Goal: Transaction & Acquisition: Download file/media

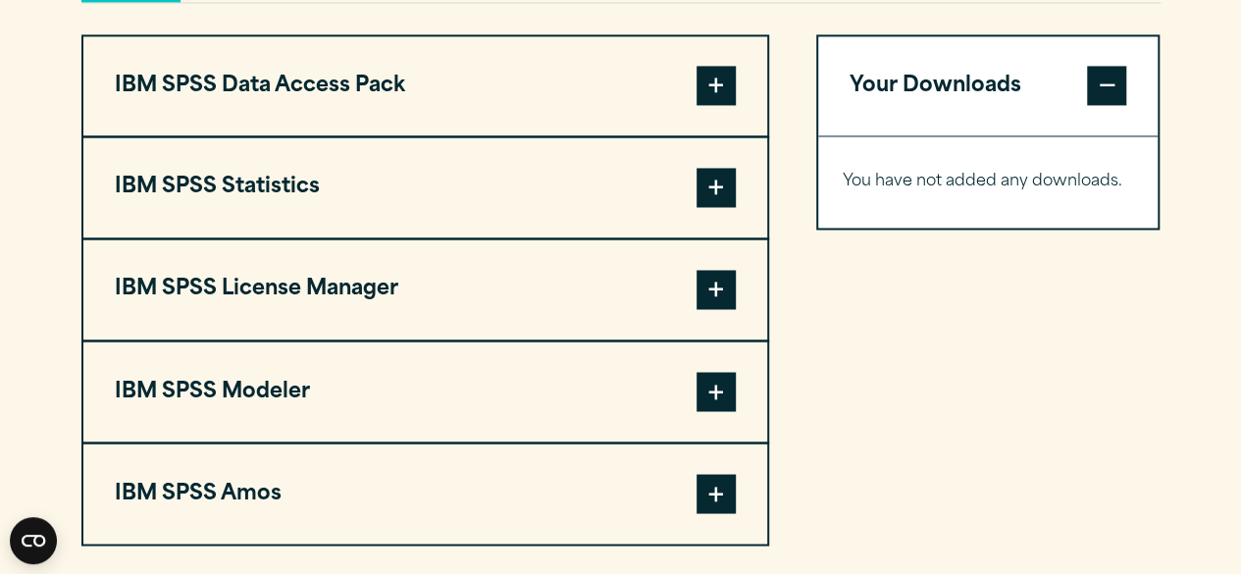
scroll to position [1569, 0]
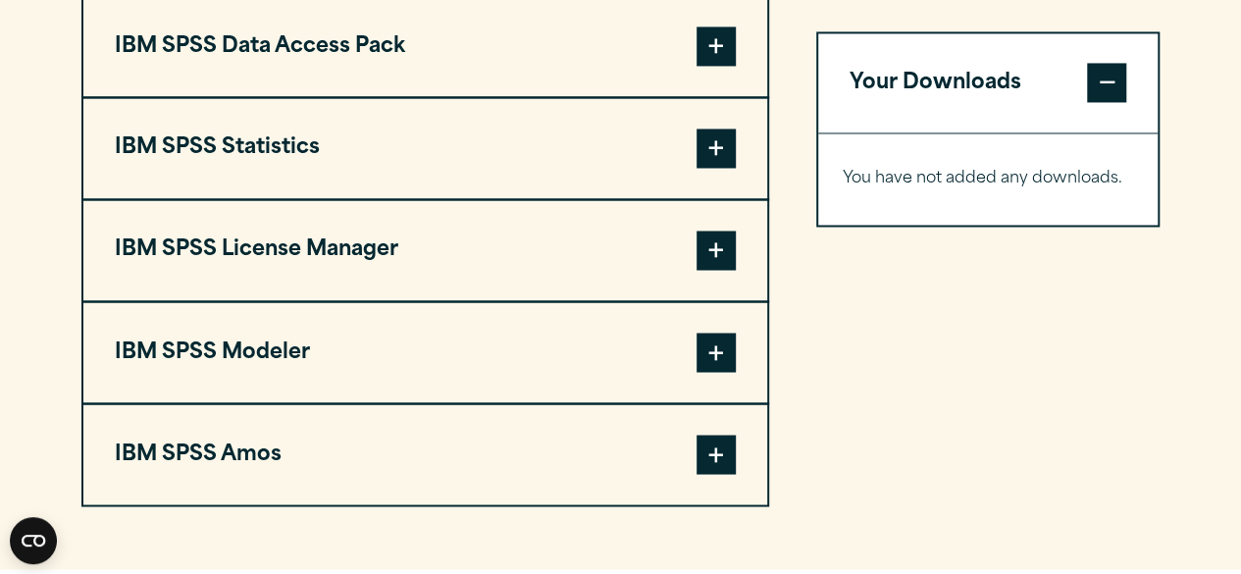
click at [716, 168] on span at bounding box center [715, 147] width 39 height 39
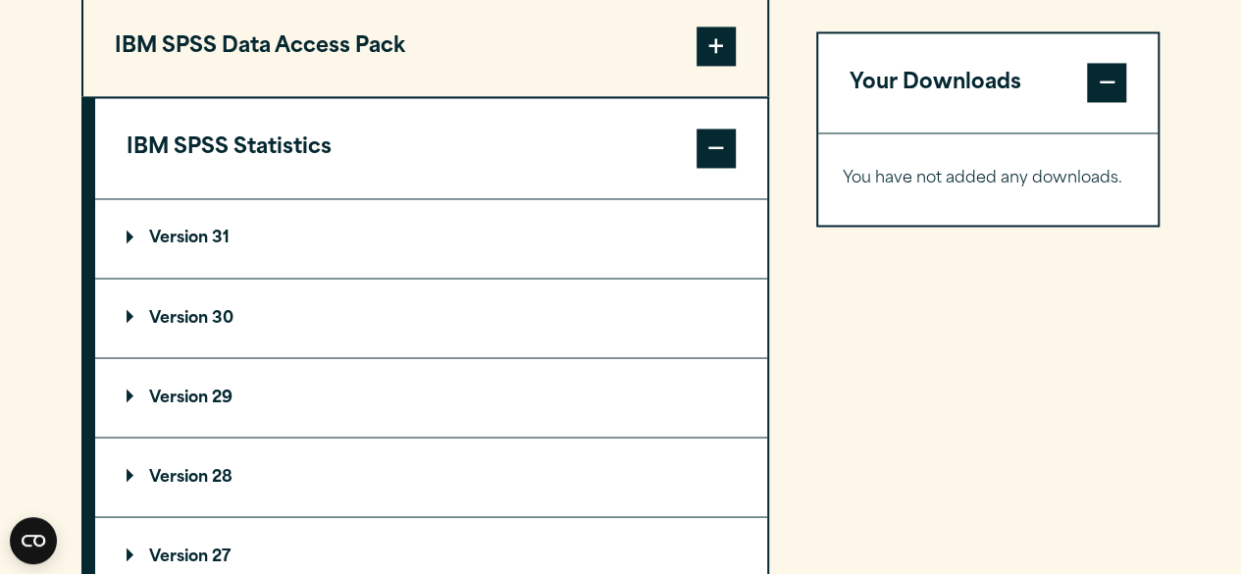
click at [423, 261] on summary "Version 31" at bounding box center [431, 238] width 672 height 78
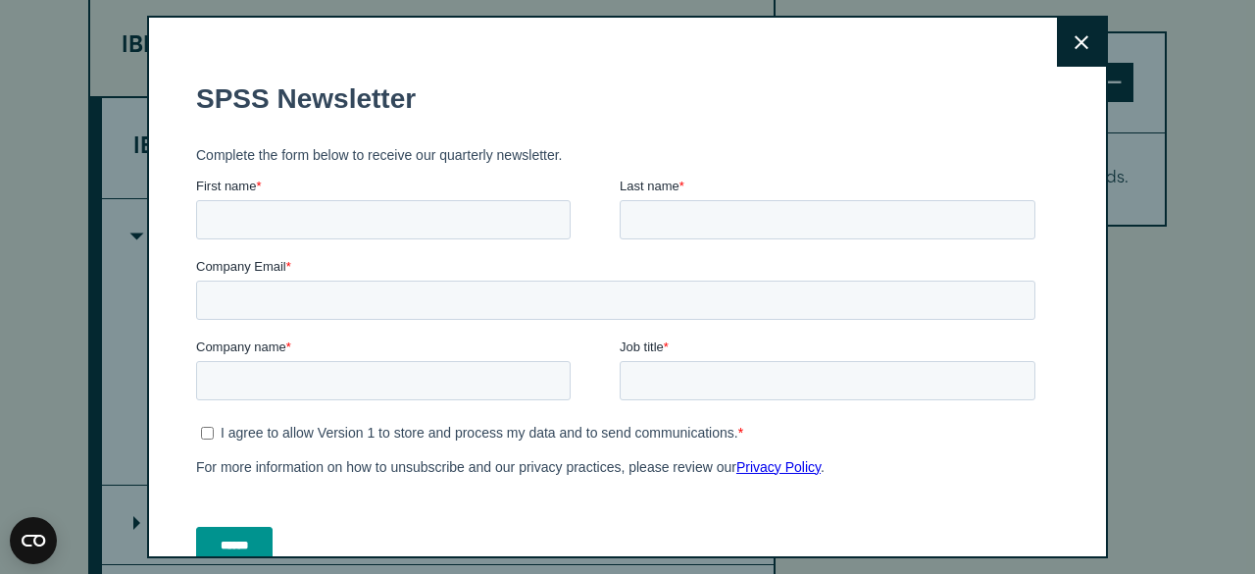
click at [1058, 50] on button "Close" at bounding box center [1081, 42] width 49 height 49
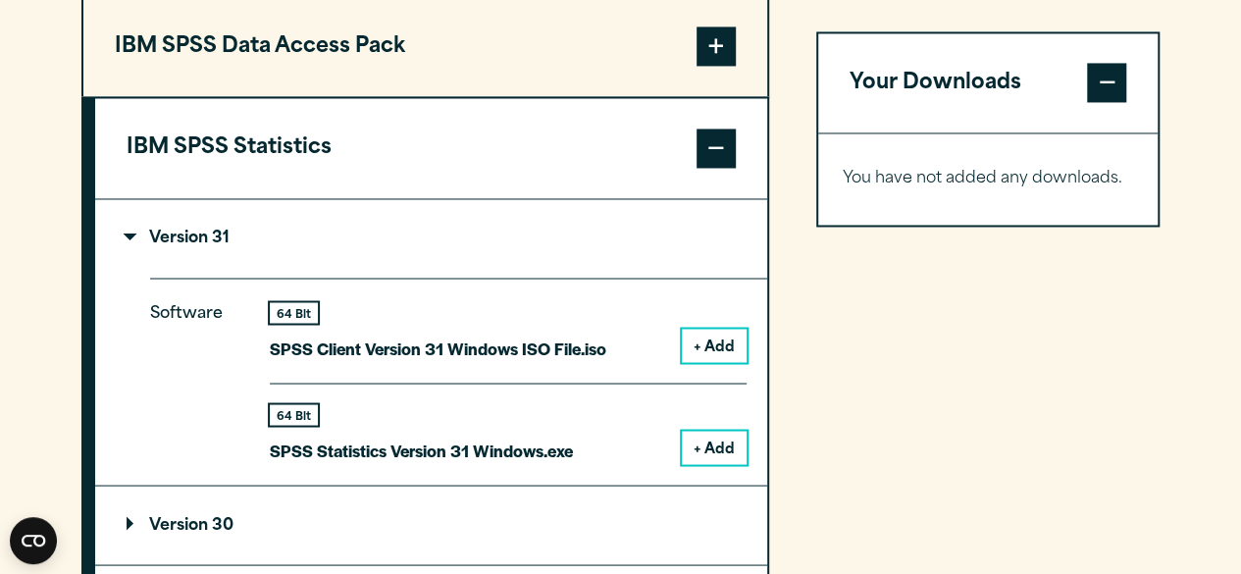
click at [724, 464] on button "+ Add" at bounding box center [714, 447] width 65 height 33
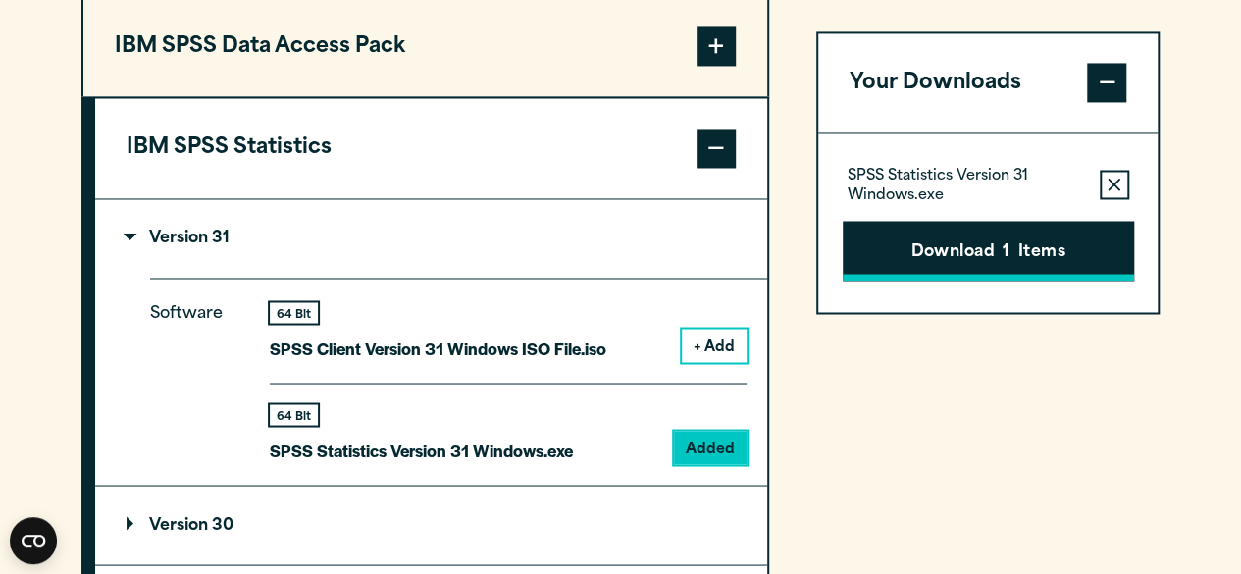
click at [938, 266] on button "Download 1 Items" at bounding box center [987, 251] width 291 height 61
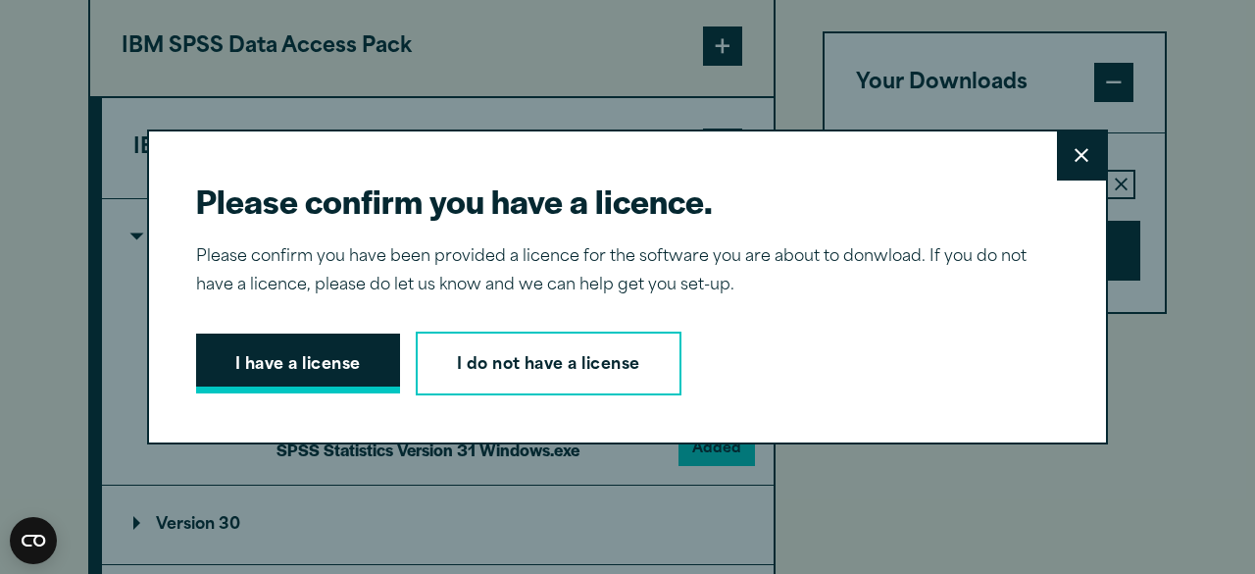
click at [320, 378] on button "I have a license" at bounding box center [298, 363] width 204 height 61
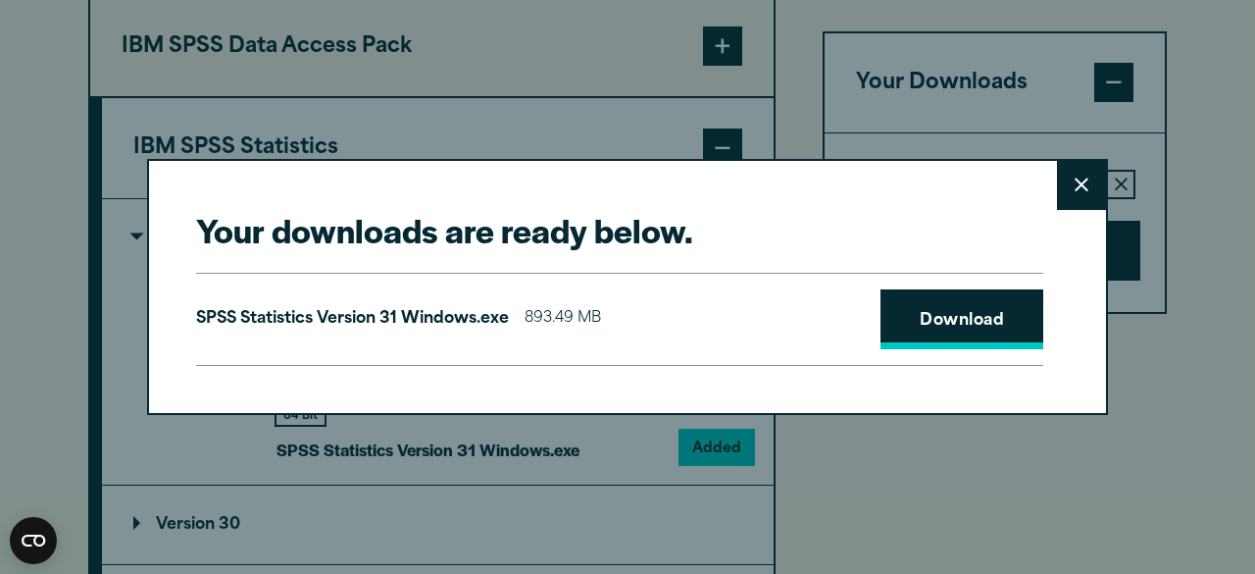
click at [970, 309] on link "Download" at bounding box center [962, 319] width 163 height 61
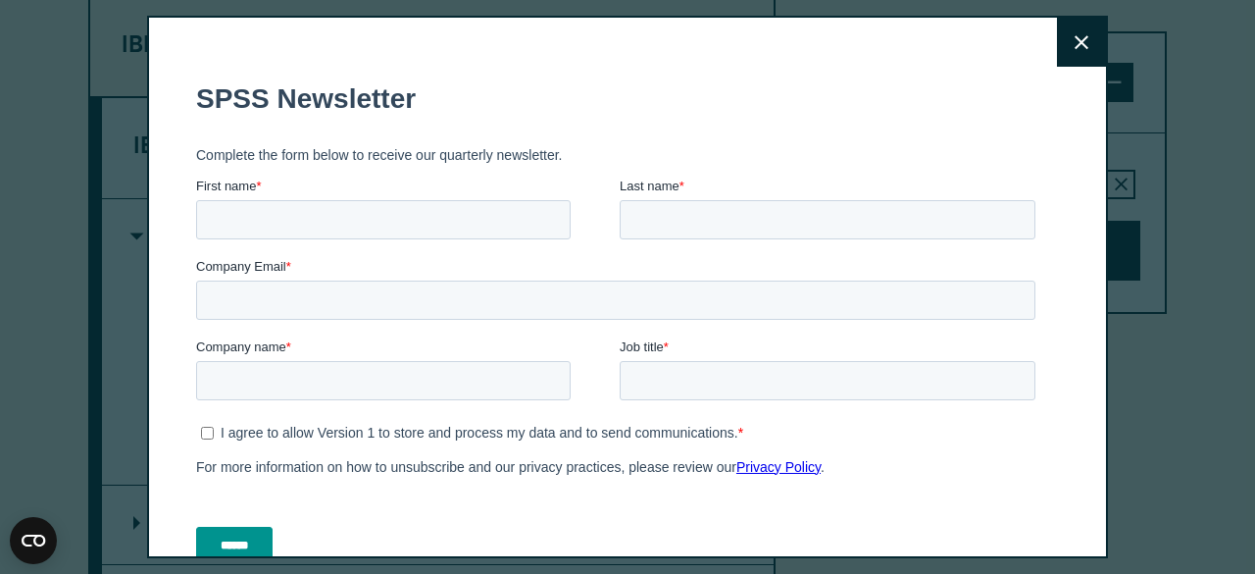
click at [795, 129] on fieldset "SPSS Newsletter" at bounding box center [619, 99] width 847 height 69
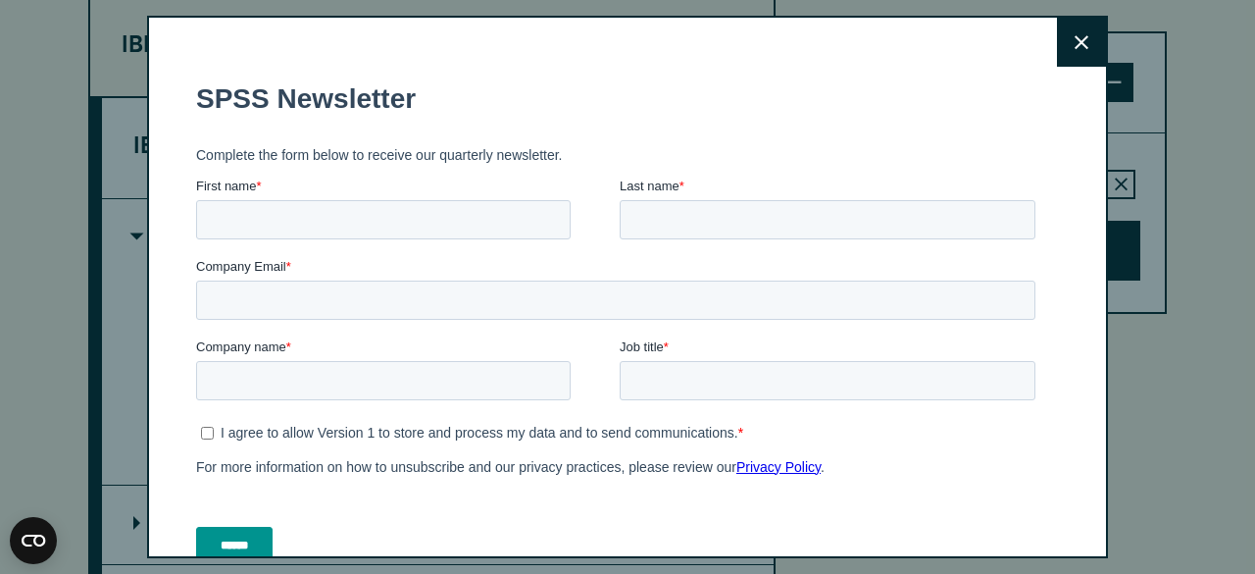
click at [1075, 46] on icon at bounding box center [1082, 42] width 14 height 15
